Goal: Navigation & Orientation: Go to known website

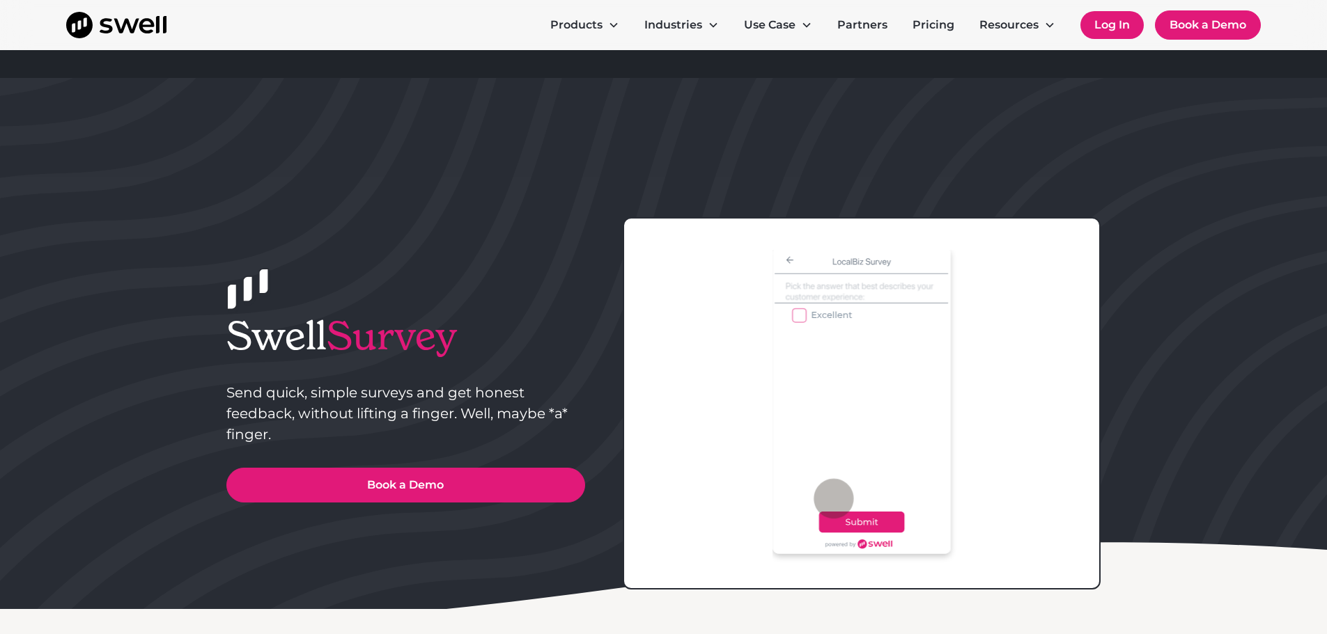
click at [1094, 33] on link "Log In" at bounding box center [1111, 25] width 63 height 28
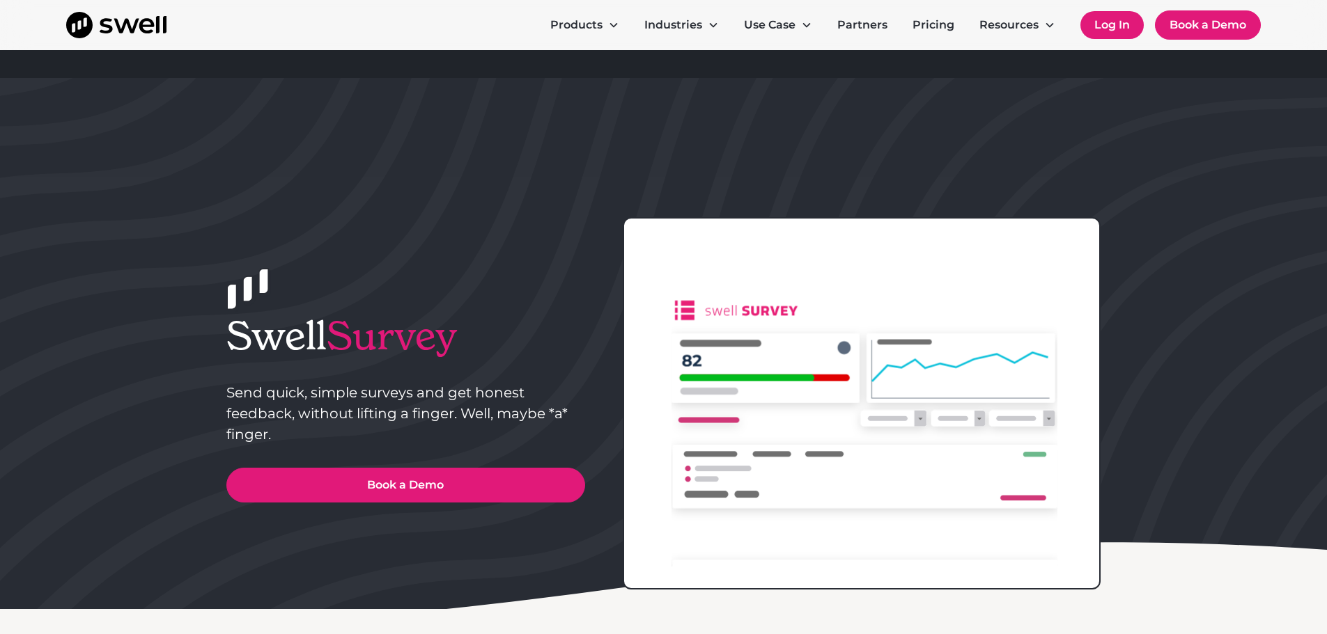
click at [1103, 26] on link "Log In" at bounding box center [1111, 25] width 63 height 28
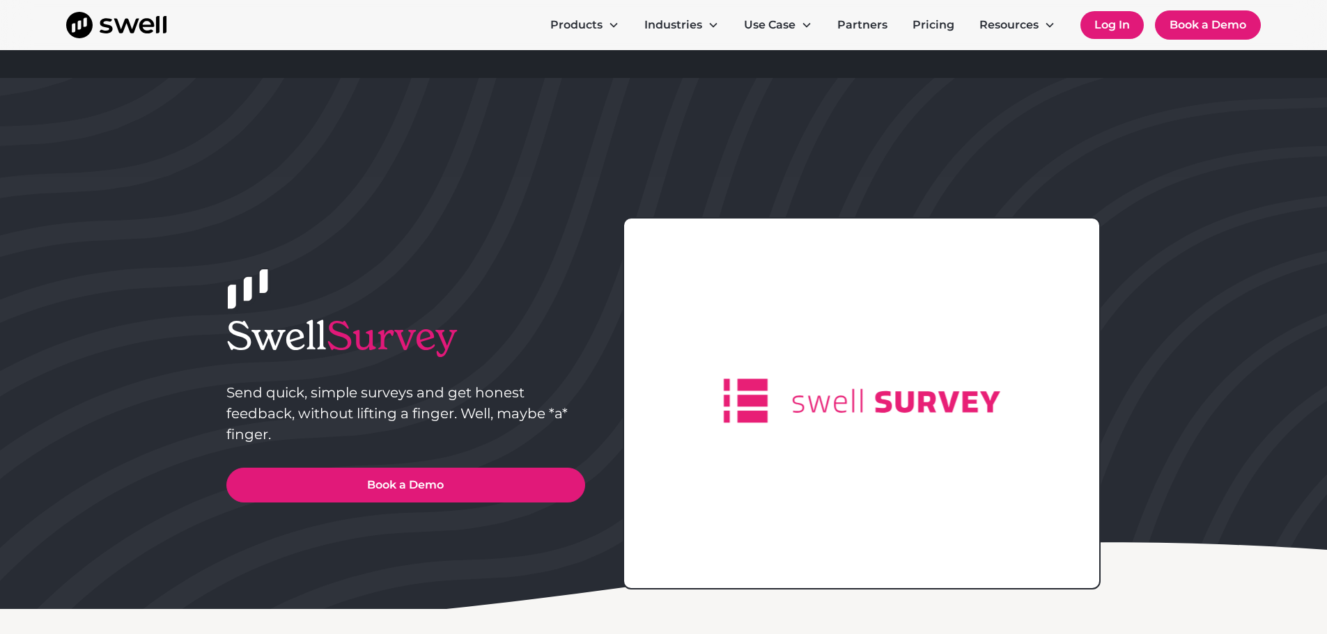
click at [1103, 26] on link "Log In" at bounding box center [1111, 25] width 63 height 28
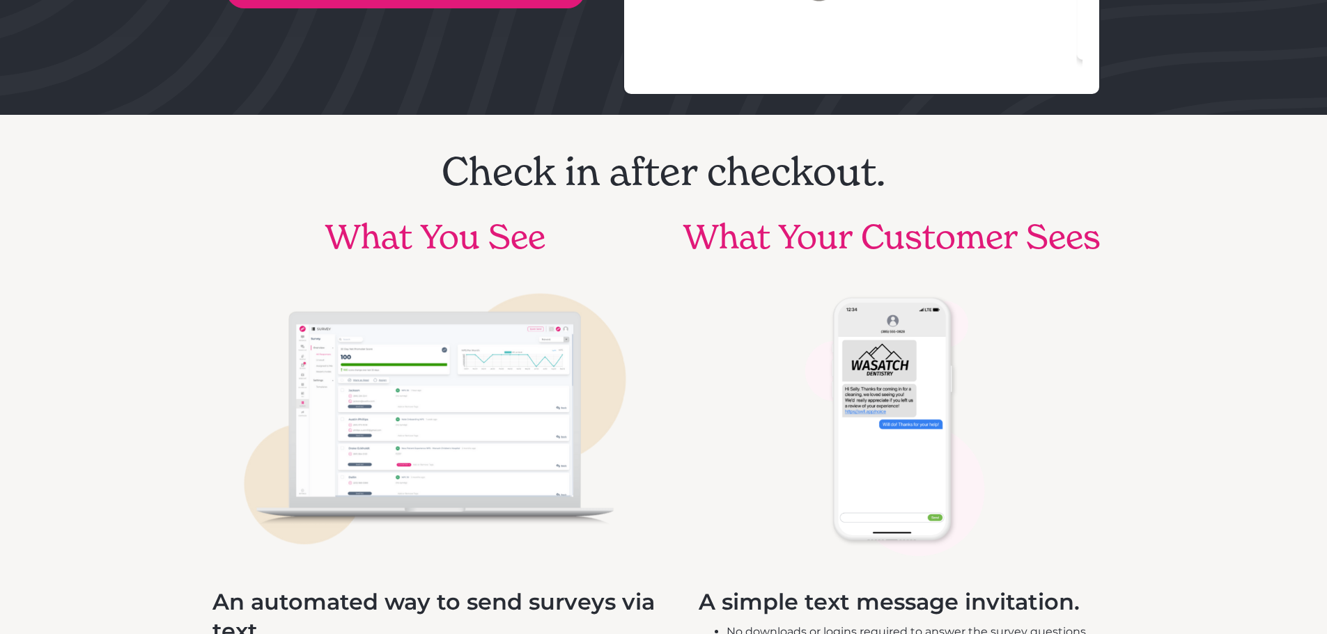
scroll to position [627, 0]
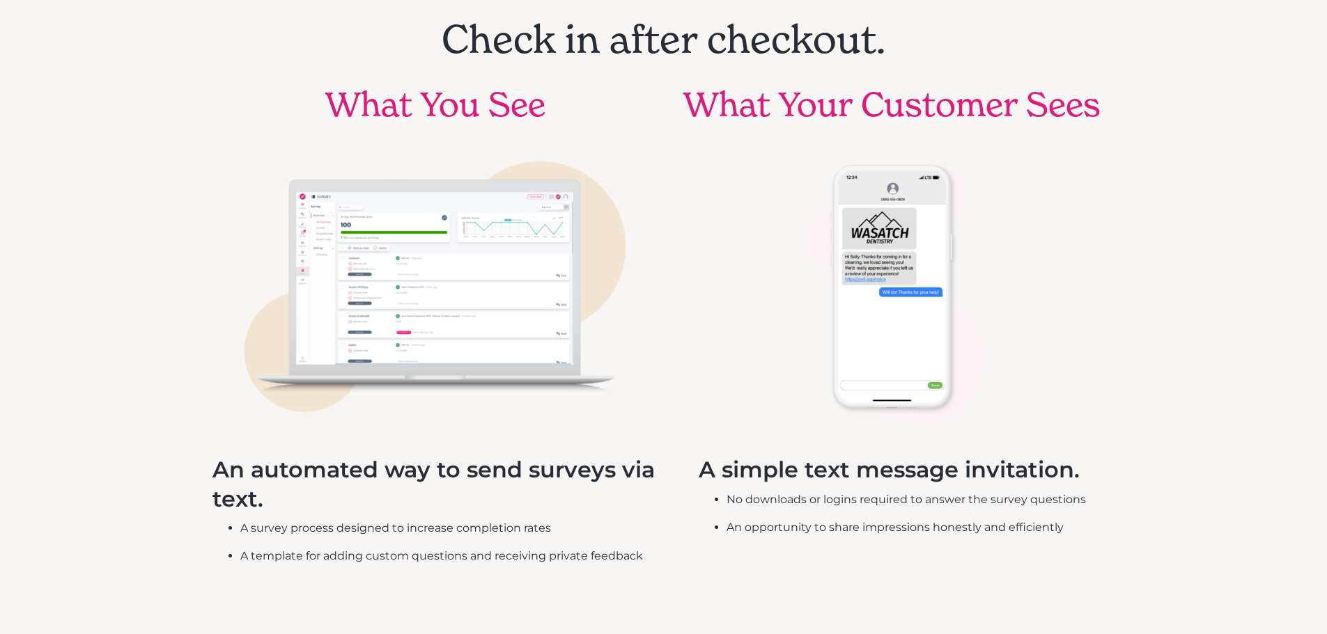
drag, startPoint x: 1035, startPoint y: 310, endPoint x: 1024, endPoint y: 291, distance: 21.9
click at [1033, 304] on div "What Your Customer Sees A simple text message invitation. No downloads or login…" at bounding box center [892, 316] width 446 height 462
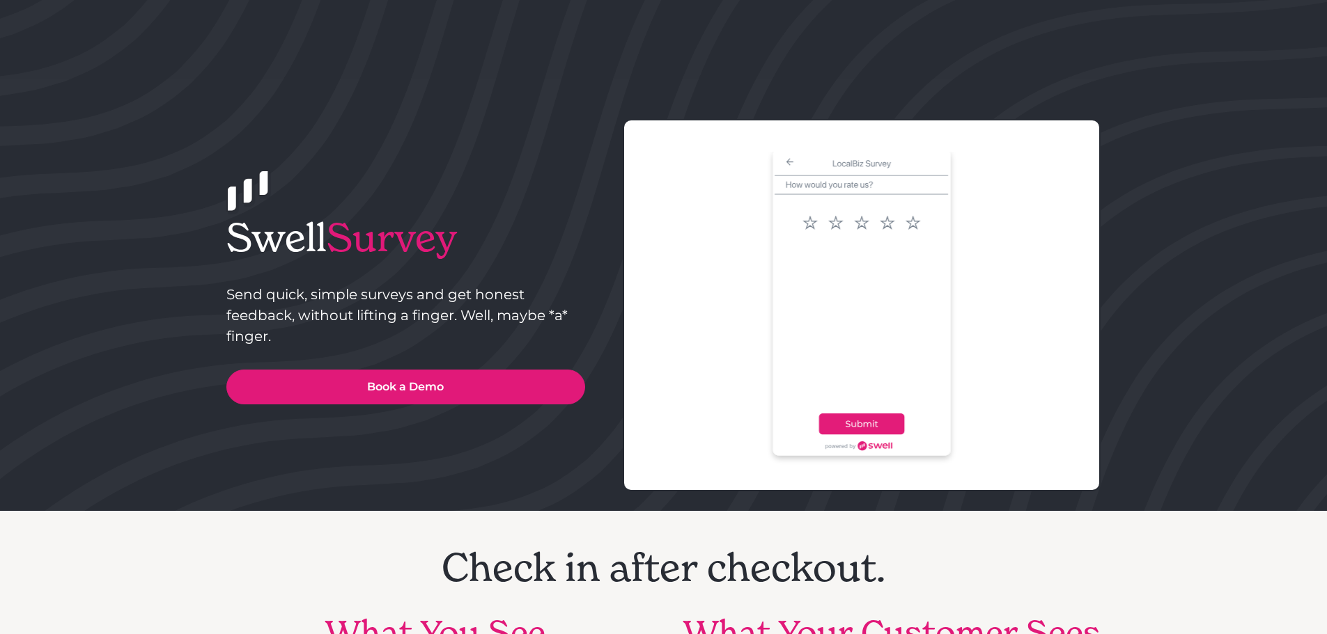
scroll to position [0, 0]
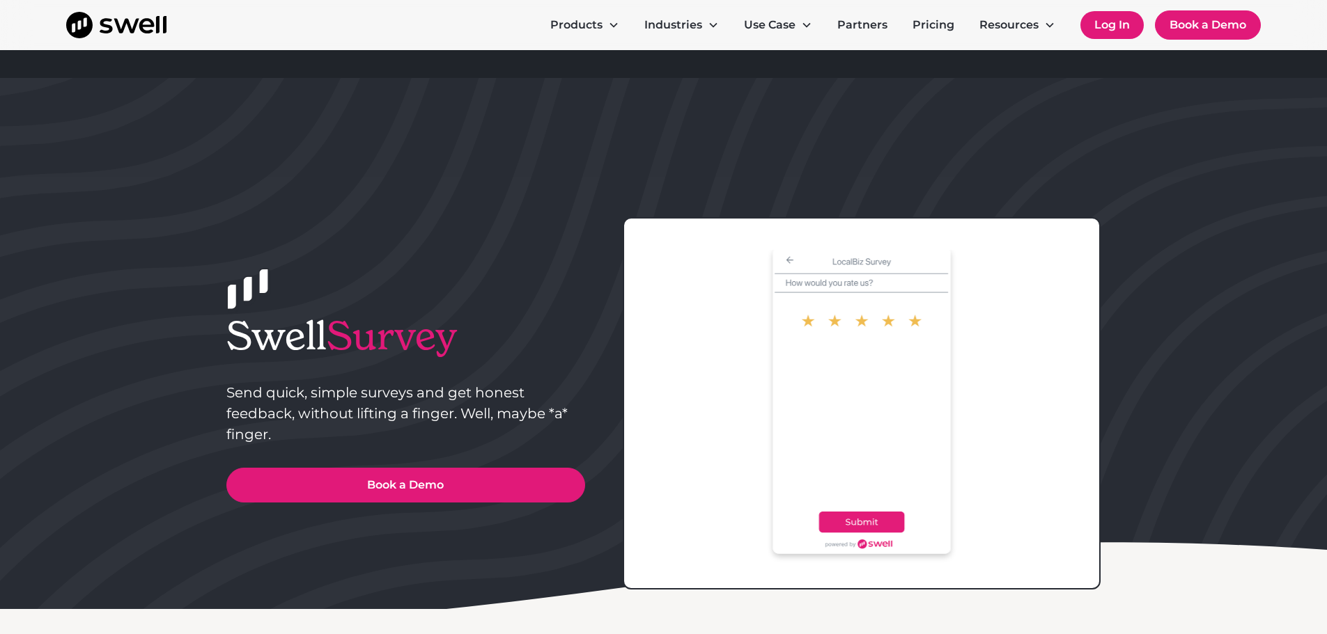
click at [1119, 19] on link "Log In" at bounding box center [1111, 25] width 63 height 28
click at [1111, 22] on link "Log In" at bounding box center [1111, 25] width 63 height 28
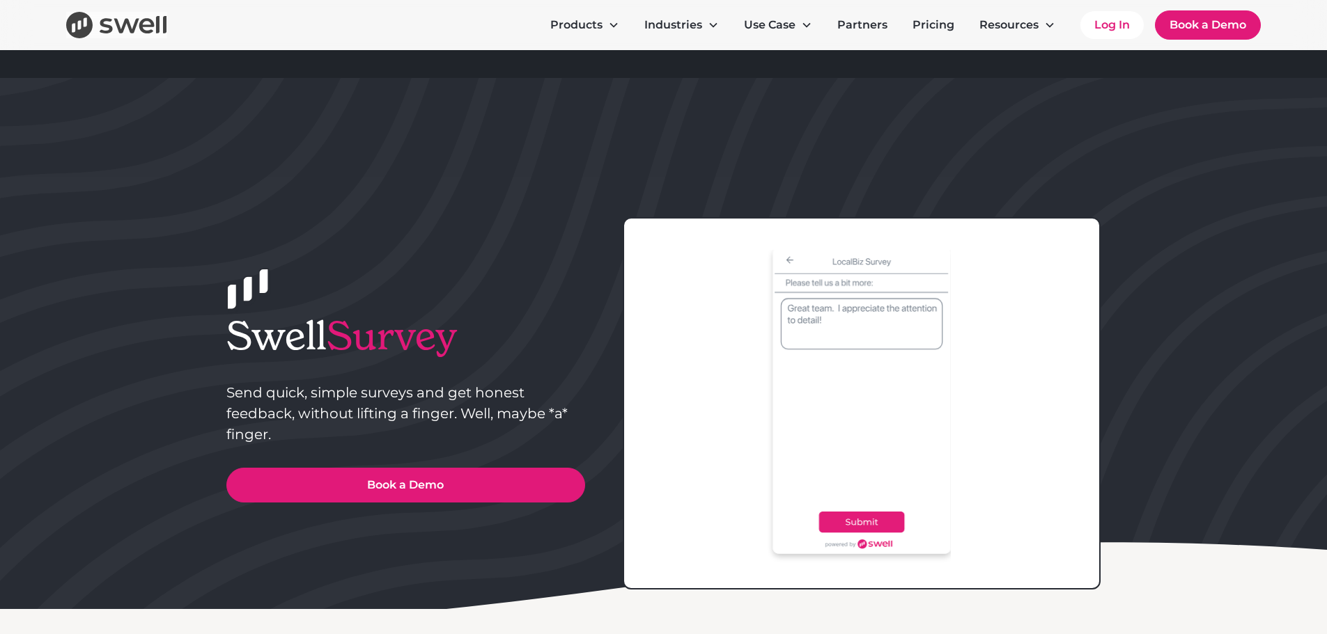
click at [102, 23] on img "home" at bounding box center [116, 25] width 100 height 26
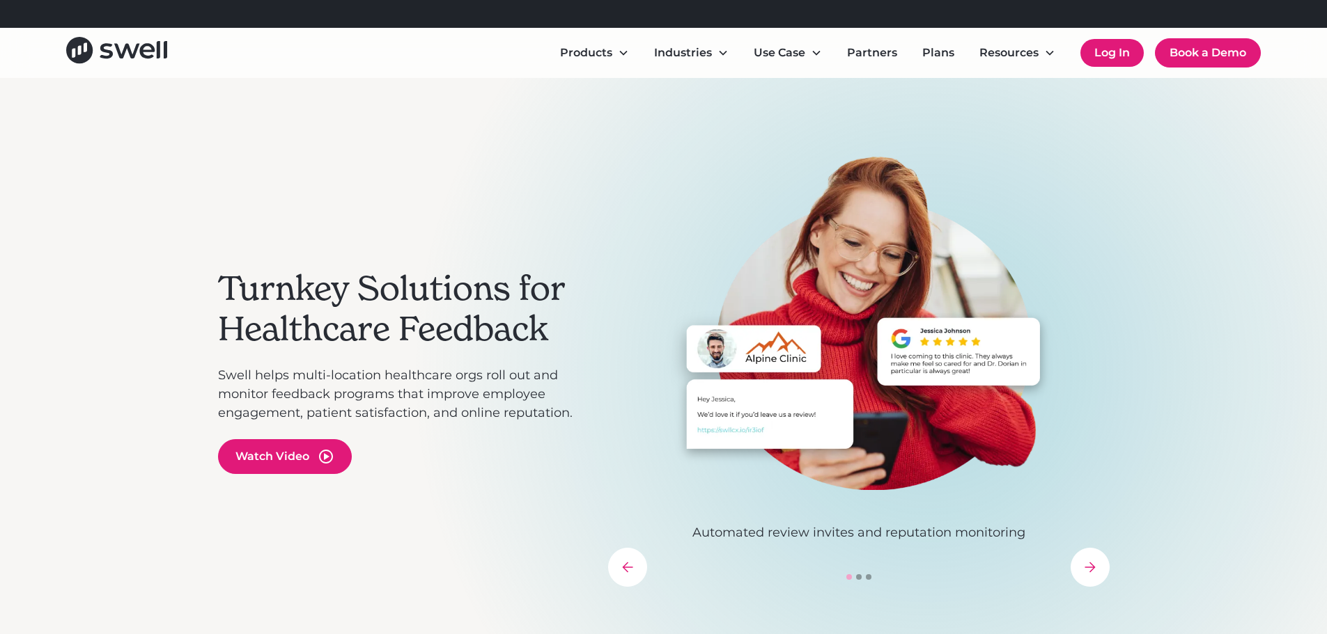
click at [1123, 54] on link "Log In" at bounding box center [1111, 53] width 63 height 28
